Goal: Find specific page/section: Find specific page/section

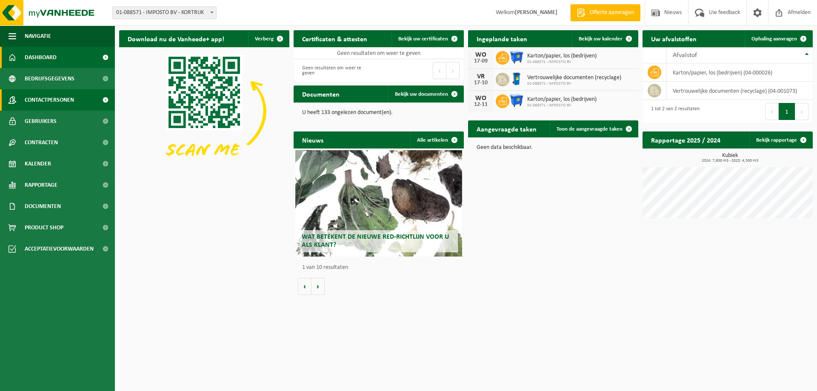
click at [53, 100] on span "Contactpersonen" at bounding box center [49, 99] width 49 height 21
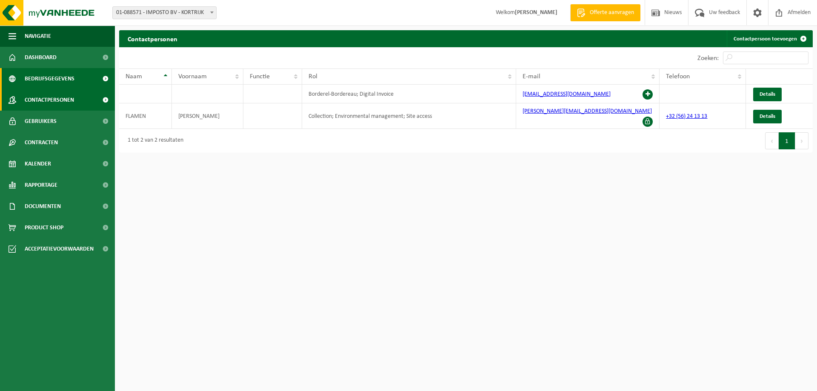
click at [51, 78] on span "Bedrijfsgegevens" at bounding box center [50, 78] width 50 height 21
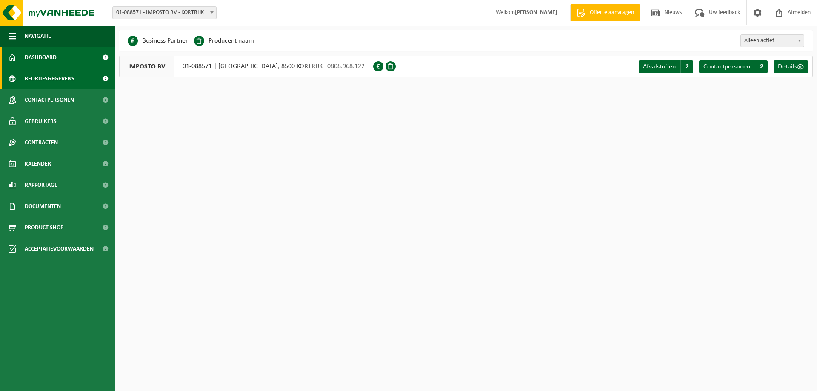
click at [46, 60] on span "Dashboard" at bounding box center [41, 57] width 32 height 21
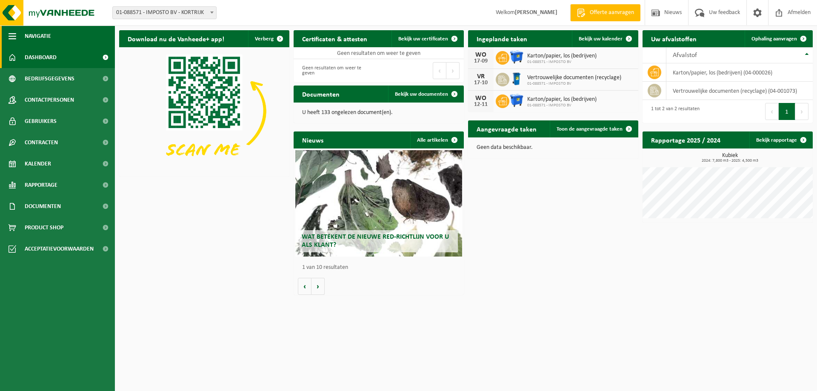
click at [42, 38] on span "Navigatie" at bounding box center [38, 36] width 26 height 21
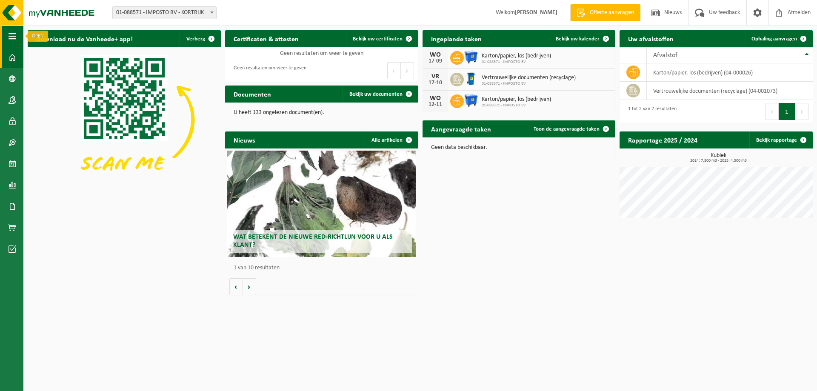
click at [14, 36] on span "button" at bounding box center [13, 36] width 8 height 21
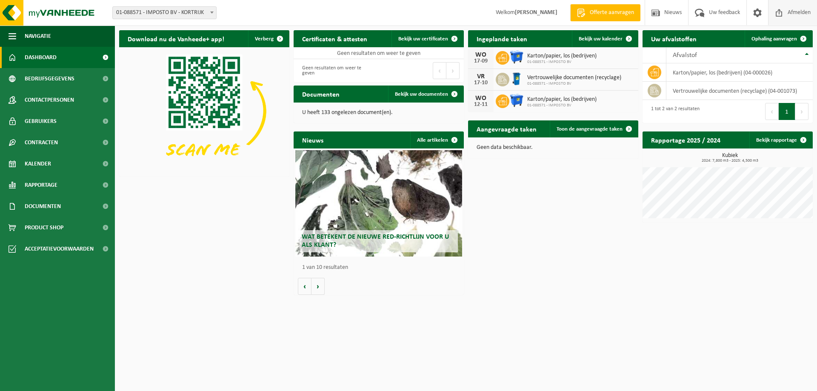
click at [793, 16] on span "Afmelden" at bounding box center [798, 12] width 27 height 25
click at [48, 79] on span "Bedrijfsgegevens" at bounding box center [50, 78] width 50 height 21
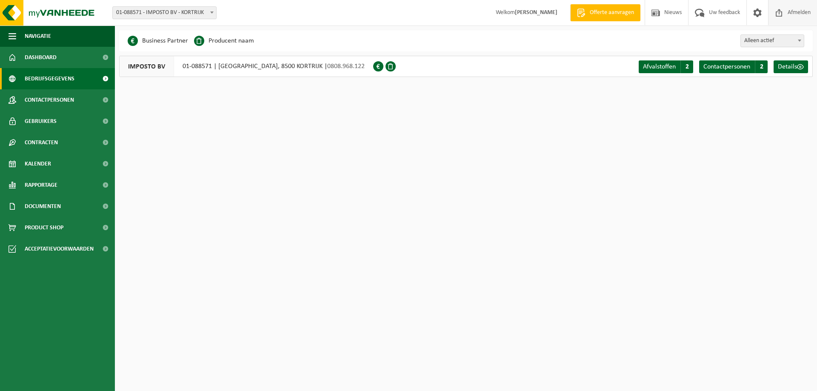
click at [795, 11] on span "Afmelden" at bounding box center [798, 12] width 27 height 25
